Goal: Complete application form

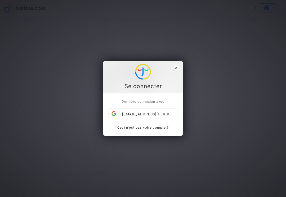
click at [153, 115] on div "[EMAIL_ADDRESS][PERSON_NAME][DOMAIN_NAME]" at bounding box center [143, 114] width 68 height 11
click at [138, 114] on div "[EMAIL_ADDRESS][PERSON_NAME][DOMAIN_NAME]" at bounding box center [143, 114] width 68 height 11
